Goal: Find specific page/section: Find specific page/section

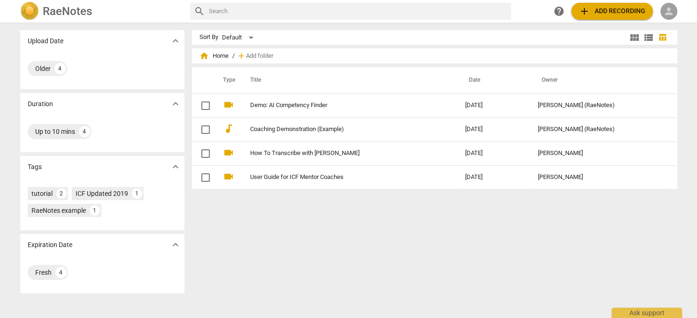
click at [669, 10] on span "person" at bounding box center [668, 11] width 11 height 11
click at [670, 23] on li "Login" at bounding box center [673, 22] width 34 height 23
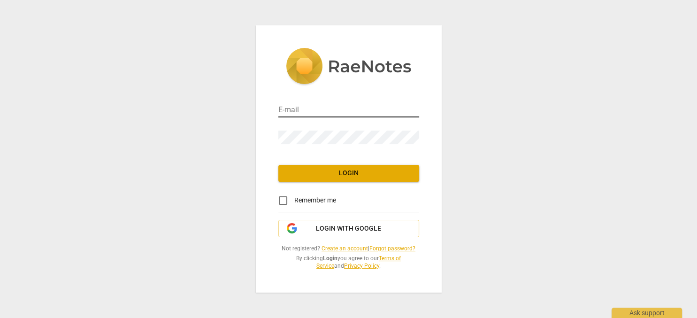
type input "[PERSON_NAME][EMAIL_ADDRESS][DOMAIN_NAME]"
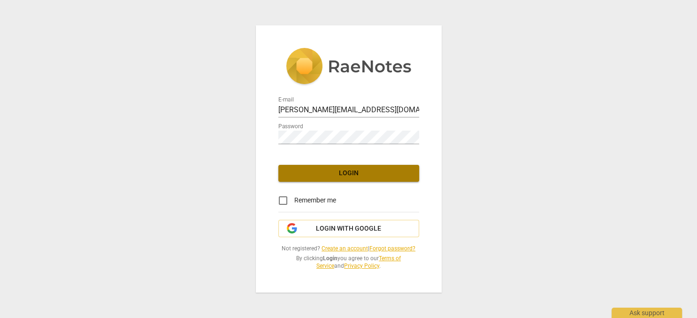
click at [351, 169] on span "Login" at bounding box center [349, 173] width 126 height 9
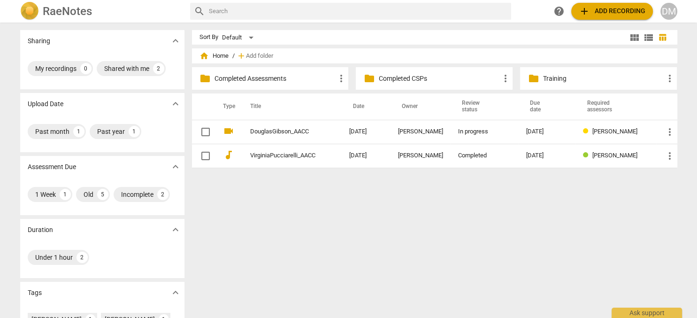
click at [427, 76] on p "Completed CSPs" at bounding box center [438, 79] width 121 height 10
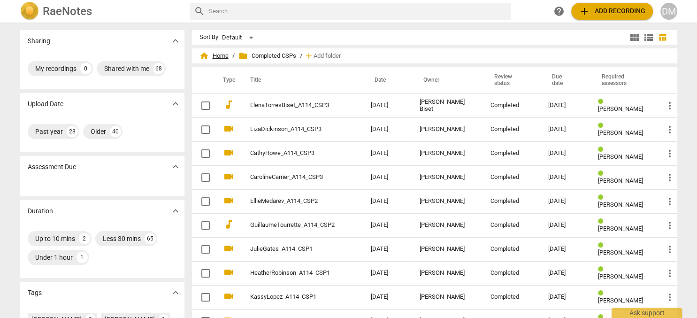
click at [223, 57] on span "home Home" at bounding box center [214, 55] width 29 height 9
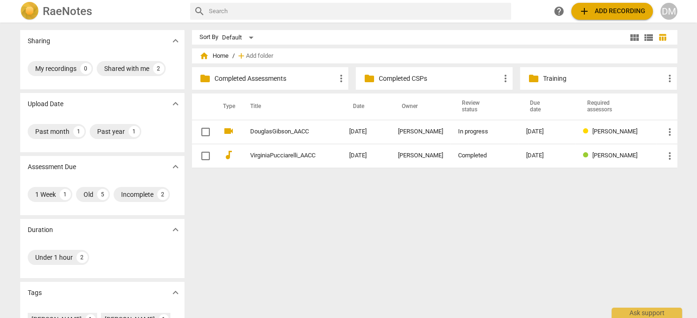
click at [288, 78] on p "Completed Assessments" at bounding box center [275, 79] width 121 height 10
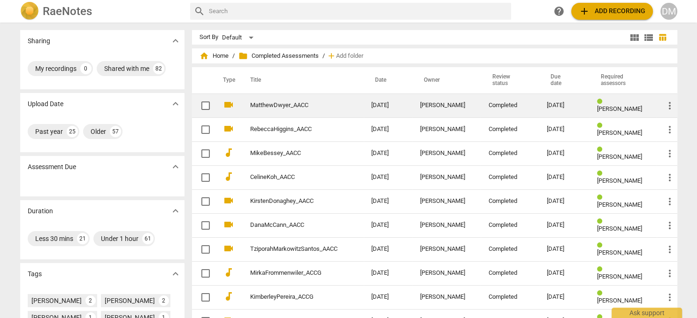
click at [285, 106] on link "MatthewDwyer_AACC" at bounding box center [293, 105] width 87 height 7
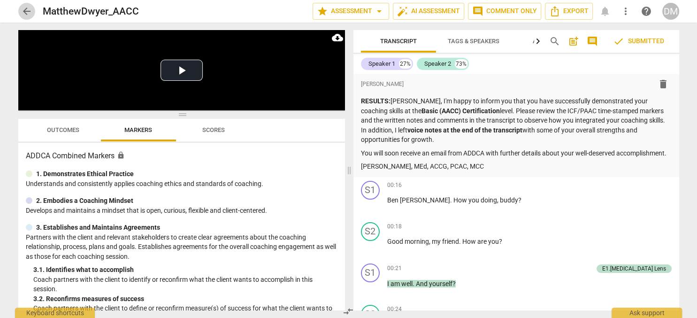
click at [28, 11] on span "arrow_back" at bounding box center [26, 11] width 11 height 11
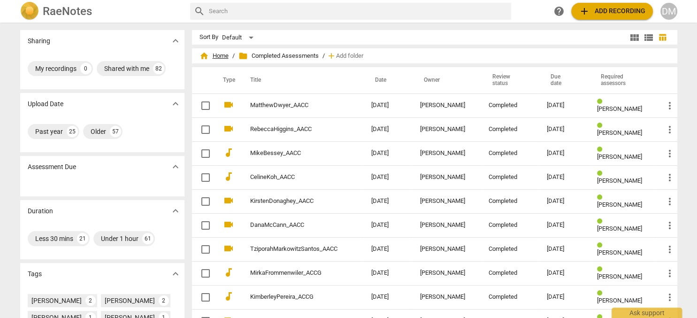
click at [221, 55] on span "home Home" at bounding box center [214, 55] width 29 height 9
